Goal: Information Seeking & Learning: Learn about a topic

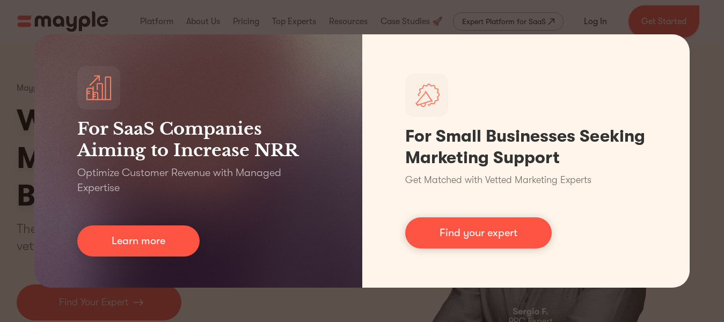
click at [700, 153] on div "For SaaS Companies Aiming to Increase NRR Optimize Customer Revenue with Manage…" at bounding box center [362, 161] width 724 height 322
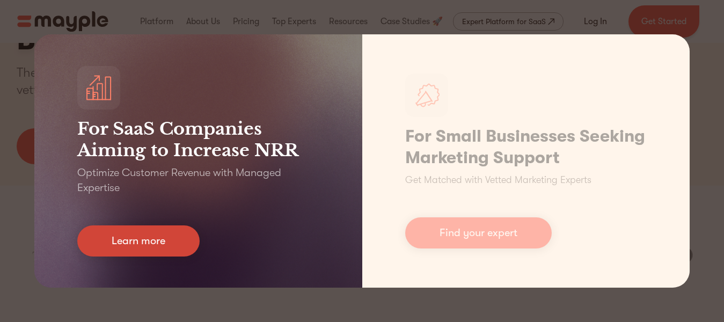
scroll to position [161, 0]
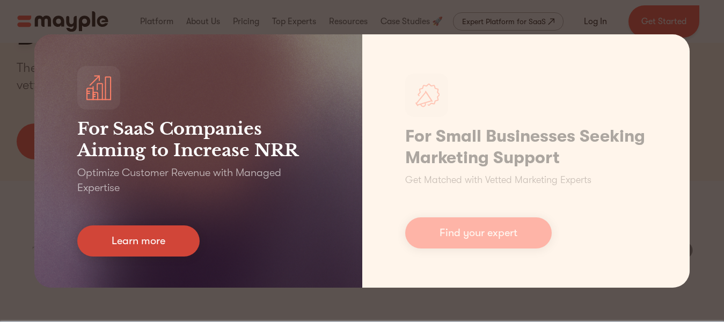
click at [141, 238] on link "Learn more" at bounding box center [138, 241] width 122 height 31
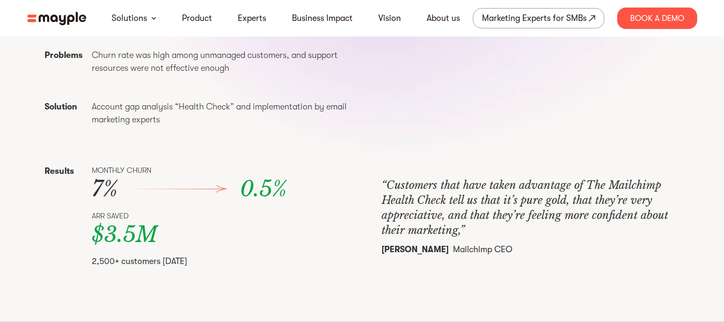
scroll to position [376, 0]
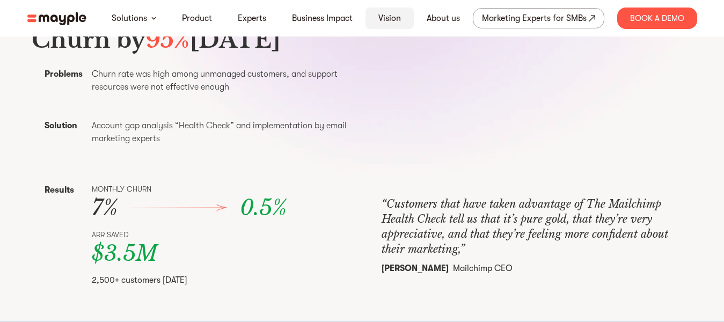
click at [391, 16] on link "Vision" at bounding box center [390, 18] width 23 height 13
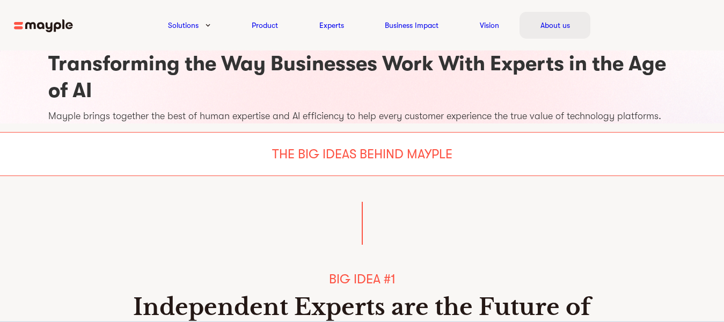
click at [546, 25] on link "About us" at bounding box center [556, 25] width 30 height 13
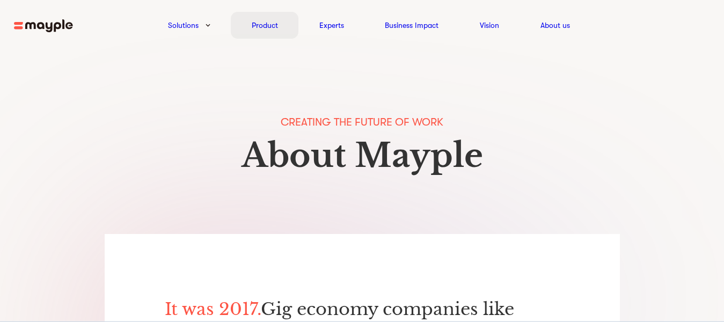
click at [263, 25] on link "Product" at bounding box center [265, 25] width 26 height 13
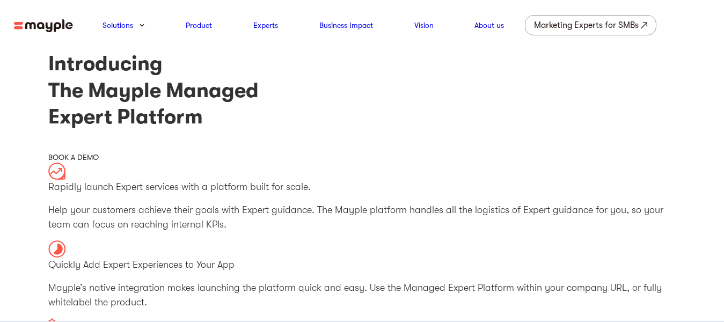
click at [50, 25] on img at bounding box center [43, 25] width 59 height 13
